Goal: Transaction & Acquisition: Purchase product/service

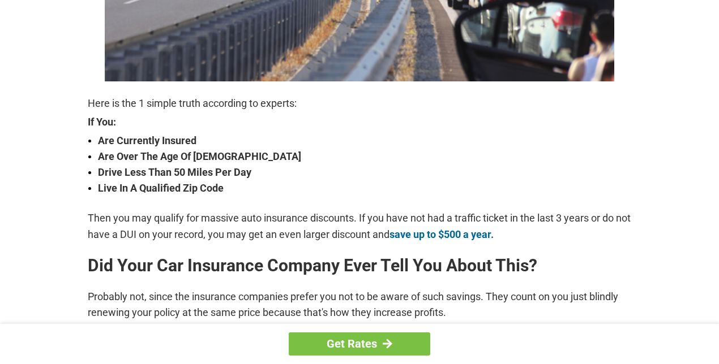
scroll to position [346, 0]
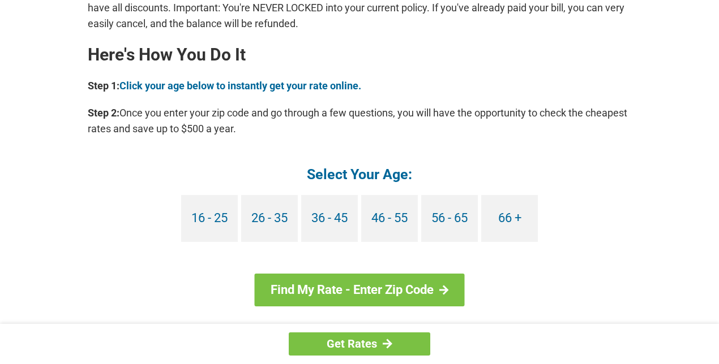
scroll to position [1037, 0]
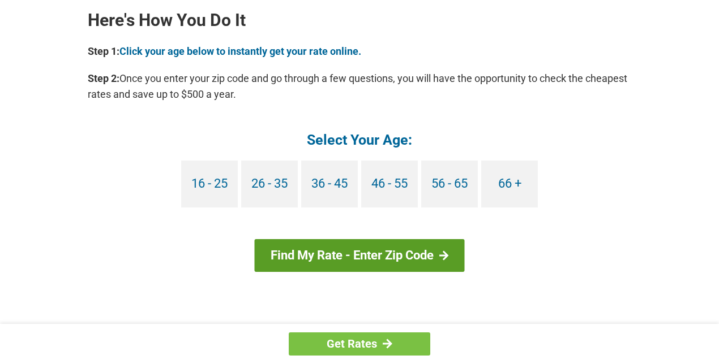
click at [379, 261] on link "Find My Rate - Enter Zip Code" at bounding box center [360, 255] width 210 height 33
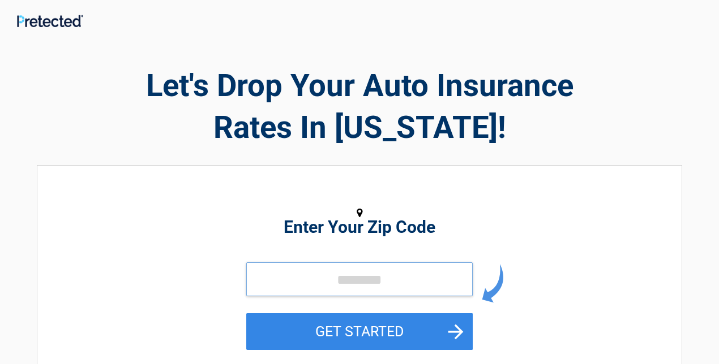
click at [390, 286] on input "tel" at bounding box center [359, 280] width 226 height 34
type input "*****"
click at [246, 313] on button "GET STARTED" at bounding box center [359, 331] width 226 height 37
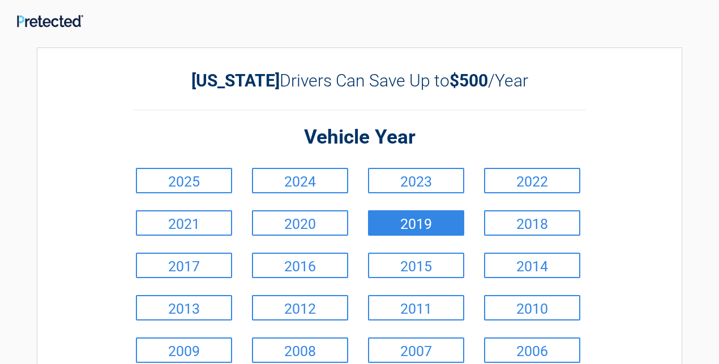
click at [384, 217] on link "2019" at bounding box center [416, 222] width 96 height 25
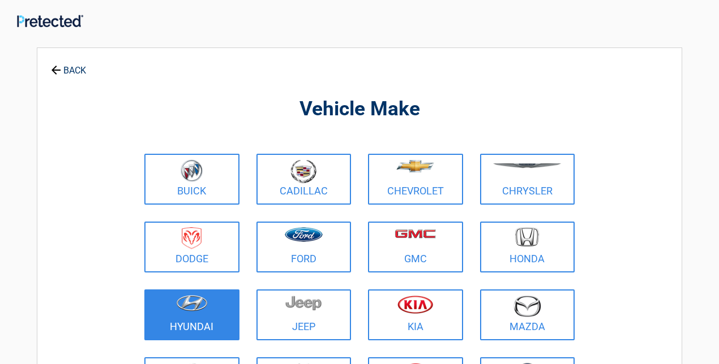
click at [231, 301] on figure at bounding box center [191, 307] width 81 height 25
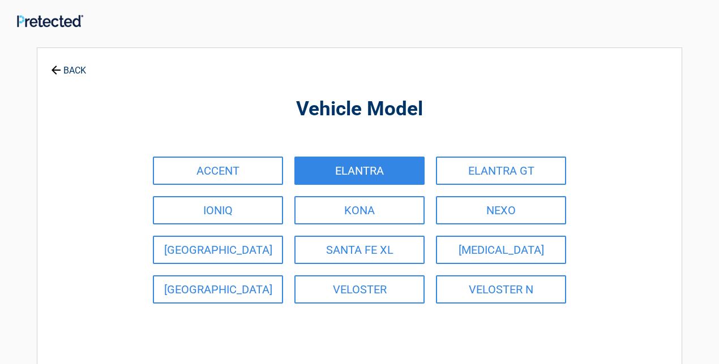
click at [336, 175] on link "ELANTRA" at bounding box center [359, 171] width 130 height 28
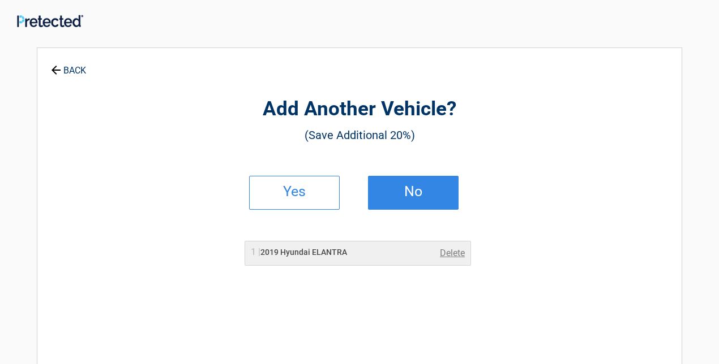
click at [431, 193] on h2 "No" at bounding box center [413, 192] width 67 height 8
